Goal: Task Accomplishment & Management: Complete application form

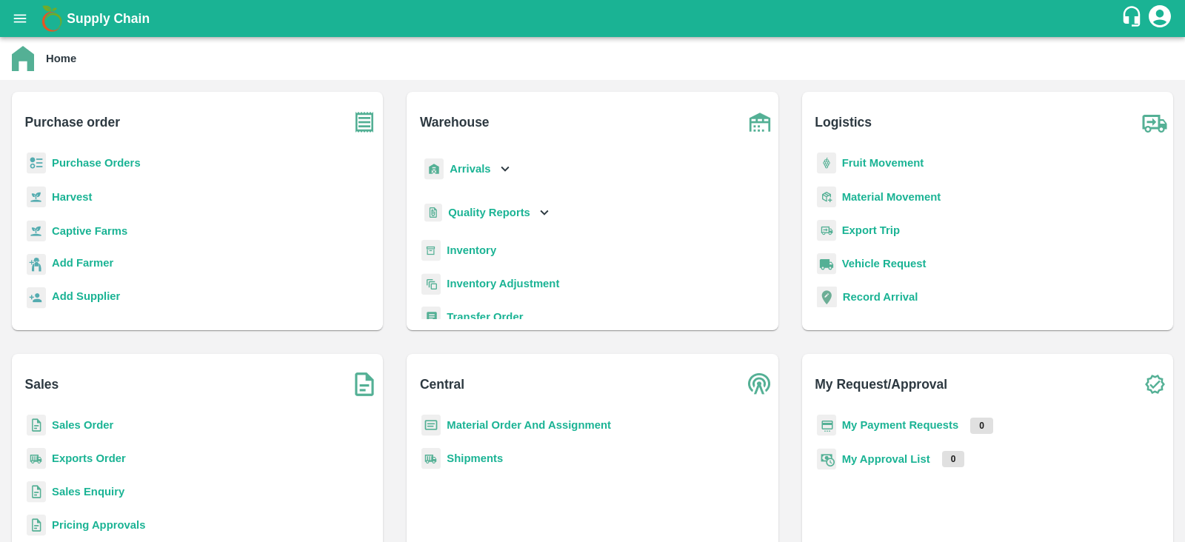
click at [870, 426] on b "My Payment Requests" at bounding box center [900, 425] width 117 height 12
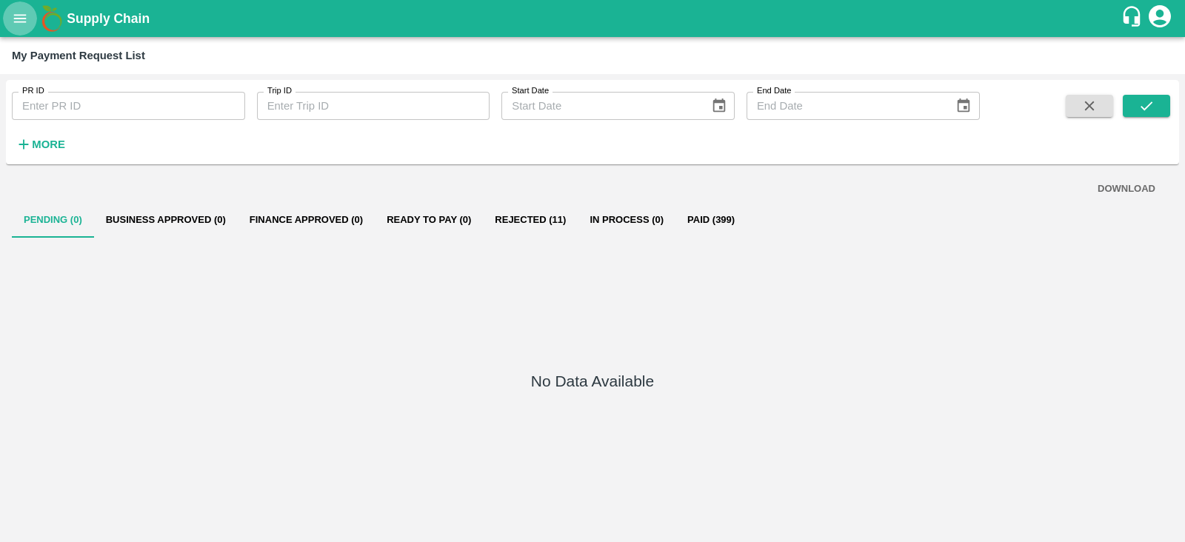
click at [14, 24] on icon "open drawer" at bounding box center [20, 18] width 16 height 16
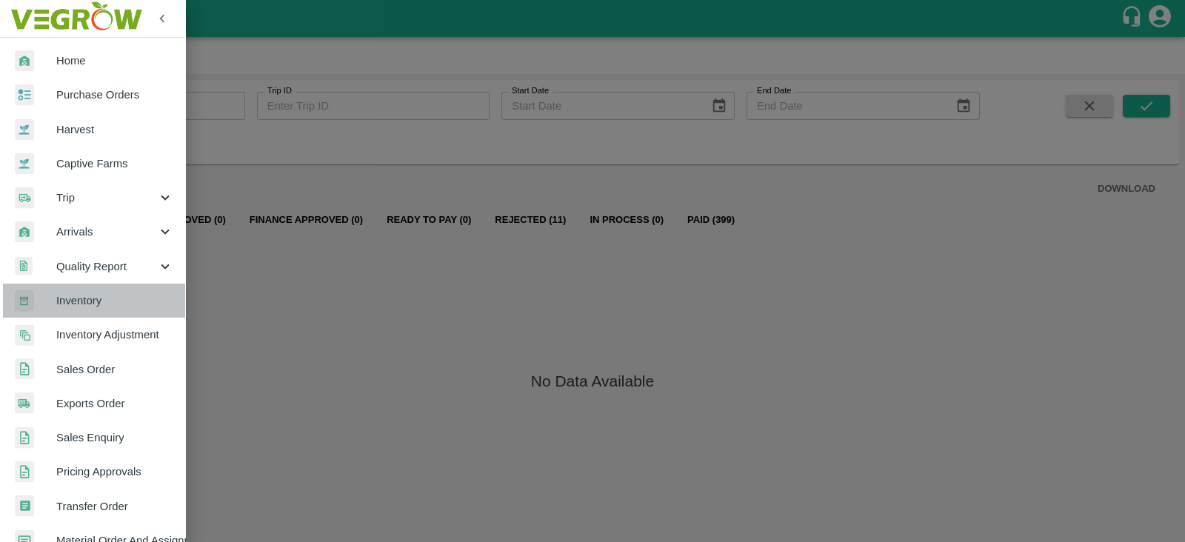
click at [96, 303] on span "Inventory" at bounding box center [114, 300] width 117 height 16
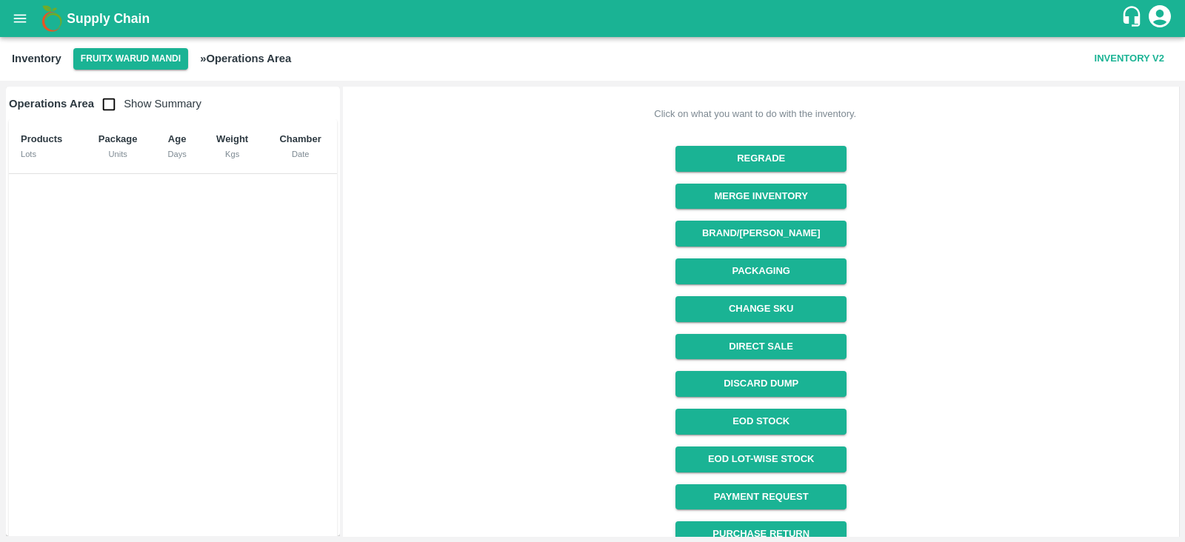
scroll to position [157, 0]
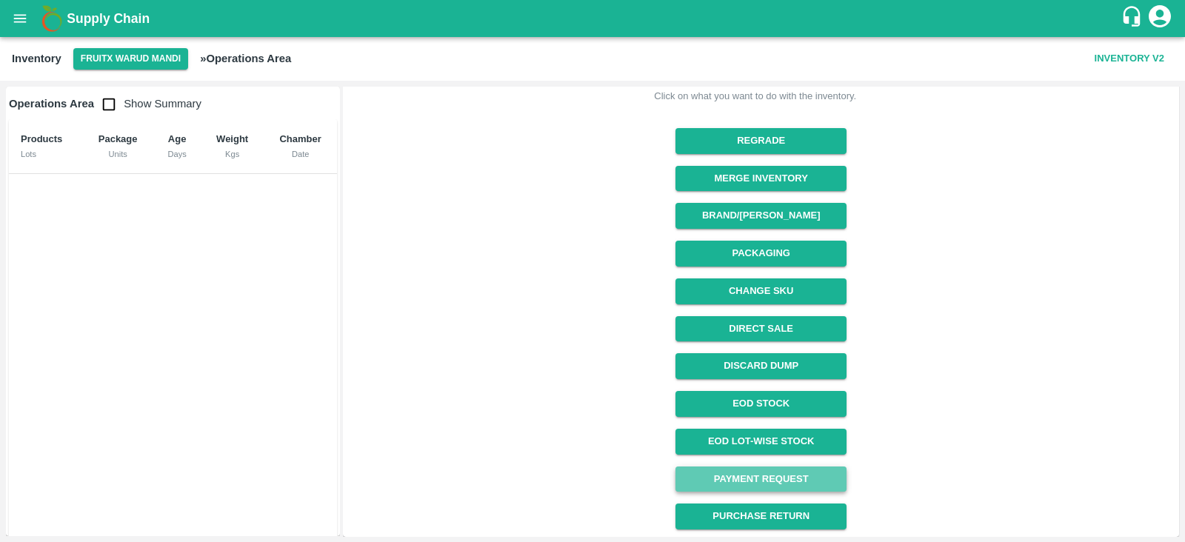
click at [752, 478] on link "Payment Request" at bounding box center [760, 479] width 171 height 26
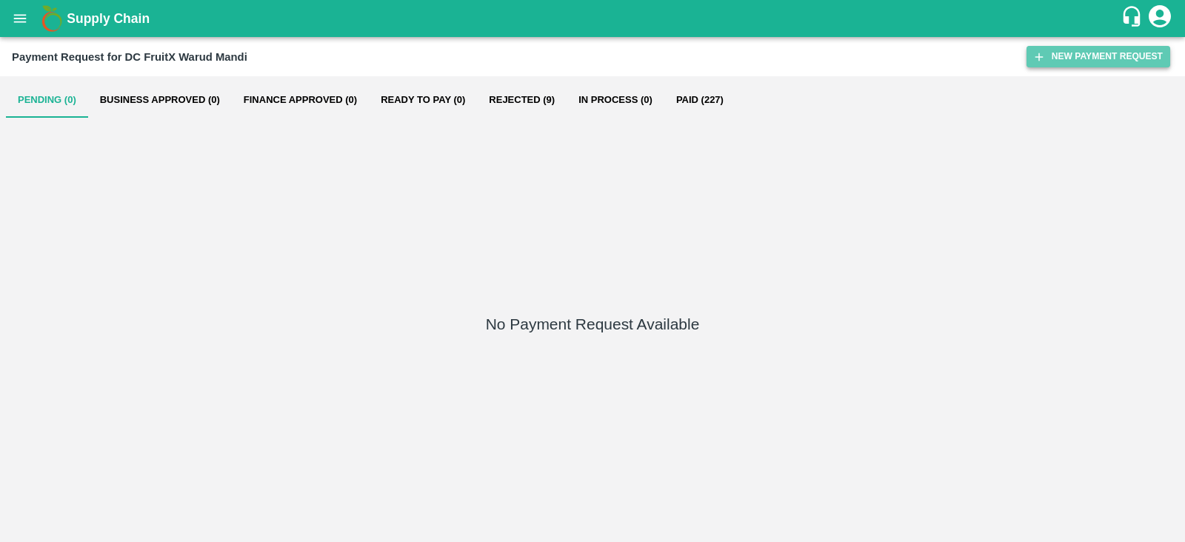
click at [1075, 56] on button "New Payment Request" at bounding box center [1098, 56] width 144 height 21
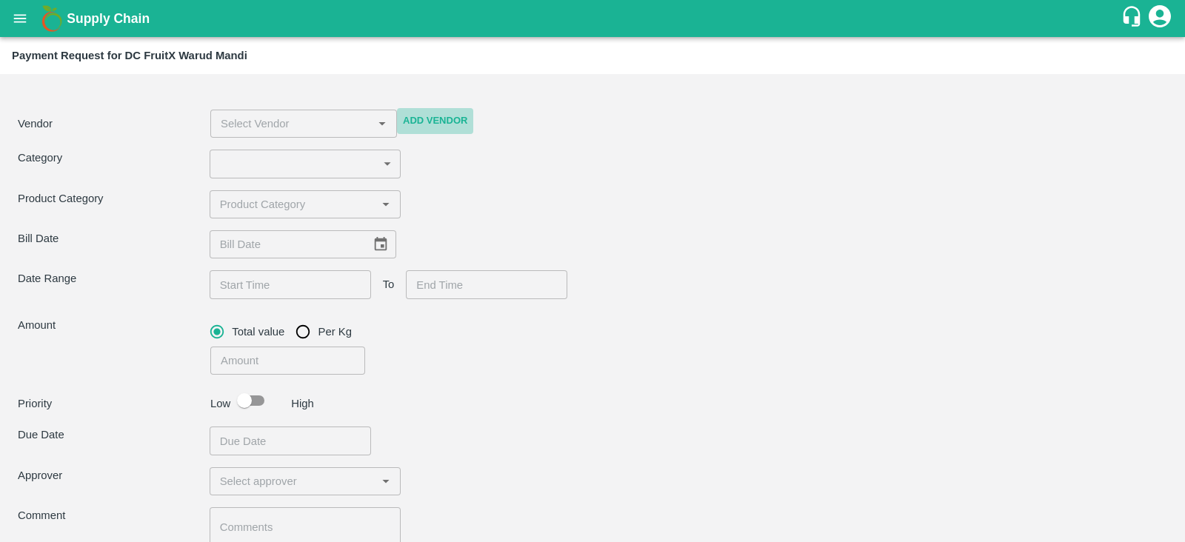
click at [456, 113] on button "Add Vendor" at bounding box center [435, 121] width 76 height 26
